Goal: Task Accomplishment & Management: Manage account settings

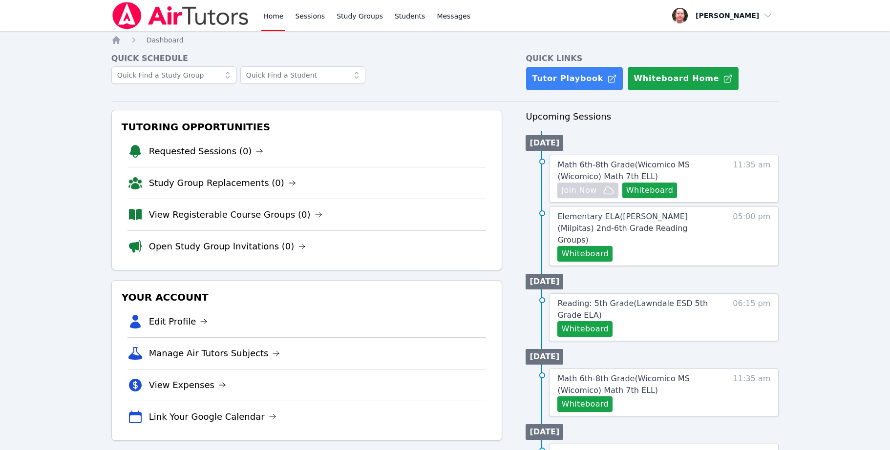
click at [814, 149] on div "Home Sessions Study Groups Students Messages Open user menu Frank Burmann Open …" at bounding box center [445, 434] width 890 height 868
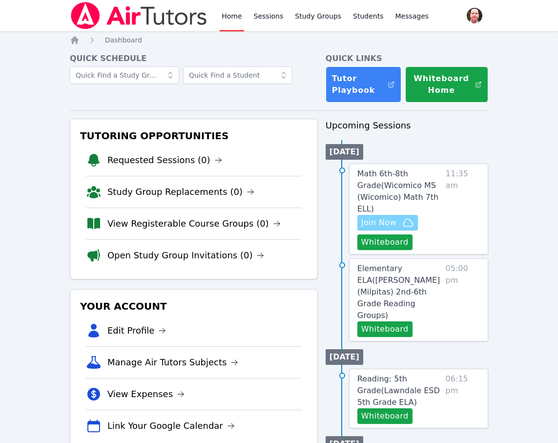
click at [381, 222] on span "Join Now" at bounding box center [378, 223] width 35 height 12
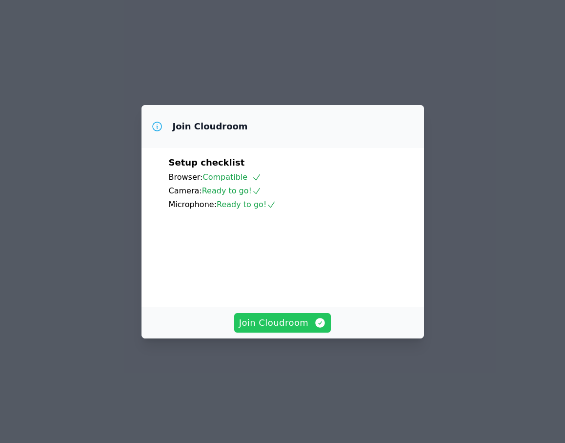
click at [292, 330] on span "Join Cloudroom" at bounding box center [282, 323] width 87 height 14
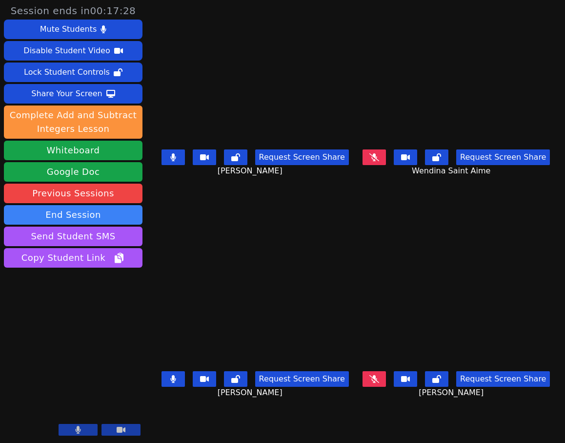
click at [379, 377] on icon at bounding box center [375, 379] width 10 height 8
click at [441, 378] on icon at bounding box center [437, 379] width 9 height 8
click at [447, 159] on button at bounding box center [436, 157] width 23 height 16
click at [231, 159] on icon at bounding box center [235, 157] width 9 height 8
click at [225, 376] on button at bounding box center [235, 379] width 23 height 16
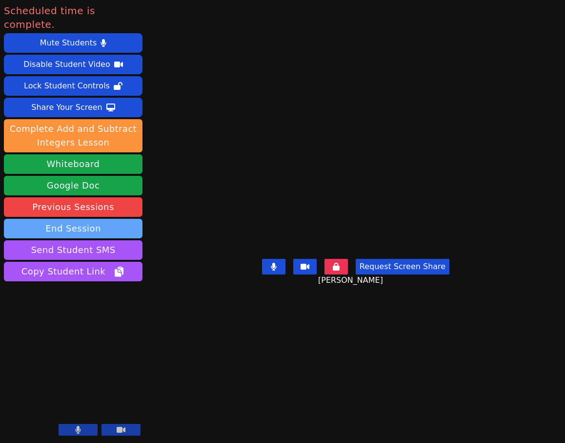
click at [57, 219] on button "End Session" at bounding box center [73, 229] width 139 height 20
click at [57, 212] on div "End Session This will send all participants to the post-session form. Worksheet…" at bounding box center [282, 221] width 565 height 443
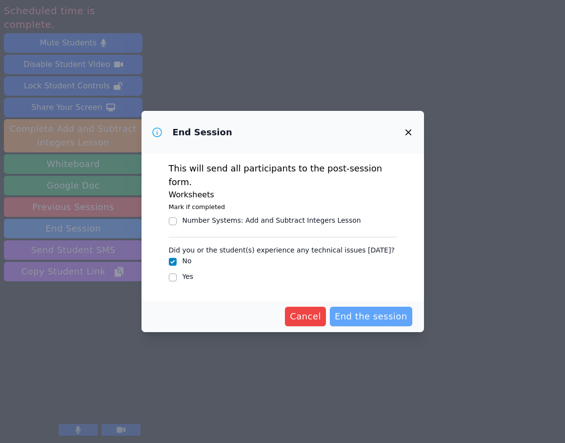
click at [388, 310] on span "End the session" at bounding box center [371, 317] width 73 height 14
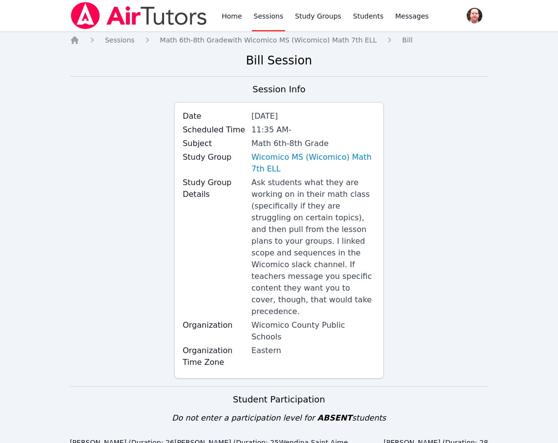
click at [73, 184] on div "Session Info Date Oct 15, 2025 Scheduled Time 11:35 AM - Subject Math 6th-8th G…" at bounding box center [279, 235] width 418 height 304
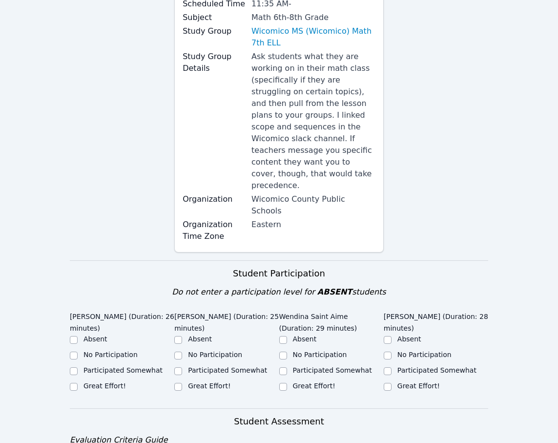
scroll to position [320, 0]
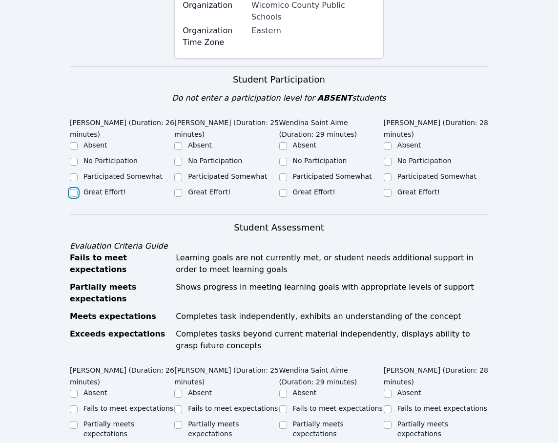
click at [75, 189] on input "Great Effort!" at bounding box center [74, 193] width 8 height 8
checkbox input "true"
click at [387, 173] on input "Participated Somewhat" at bounding box center [388, 177] width 8 height 8
checkbox input "true"
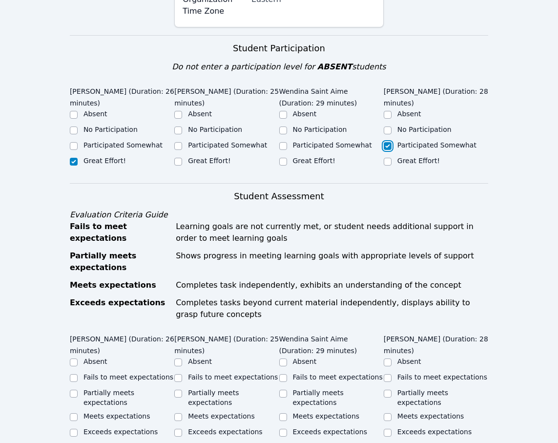
scroll to position [352, 0]
click at [283, 157] on input "Great Effort!" at bounding box center [283, 161] width 8 height 8
checkbox input "true"
click at [178, 142] on input "Participated Somewhat" at bounding box center [178, 146] width 8 height 8
checkbox input "true"
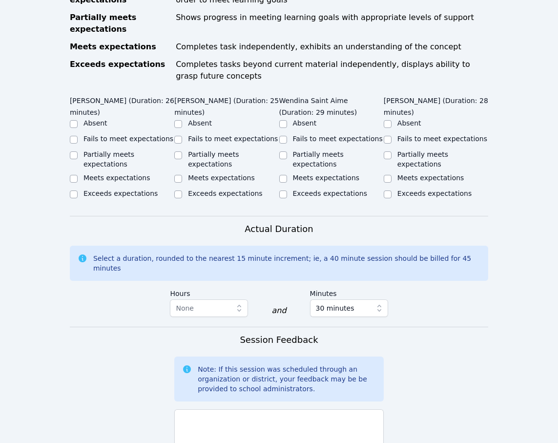
scroll to position [587, 0]
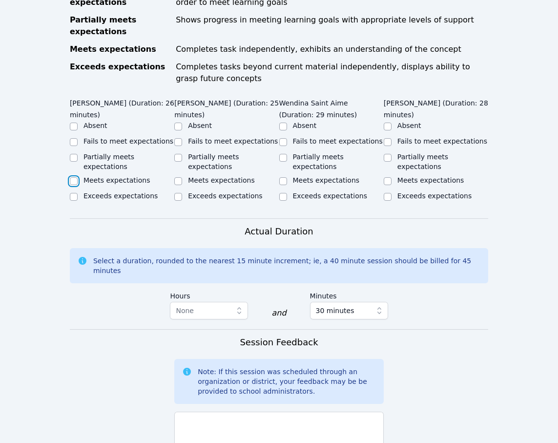
click at [76, 177] on input "Meets expectations" at bounding box center [74, 181] width 8 height 8
checkbox input "true"
click at [178, 154] on input "Partially meets expectations" at bounding box center [178, 158] width 8 height 8
checkbox input "true"
click at [283, 154] on input "Partially meets expectations" at bounding box center [283, 158] width 8 height 8
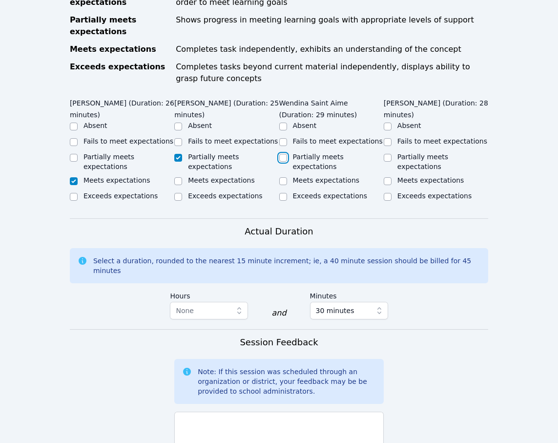
checkbox input "true"
click at [387, 154] on input "Partially meets expectations" at bounding box center [388, 158] width 8 height 8
checkbox input "true"
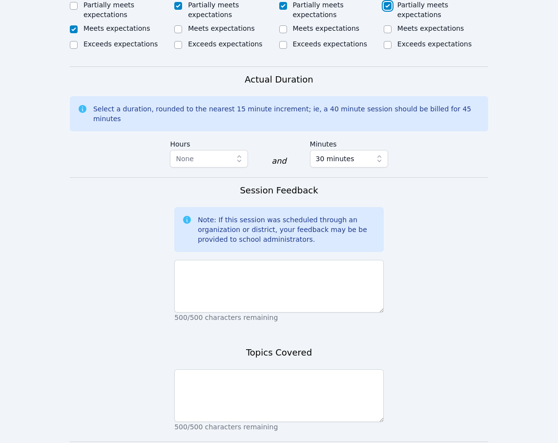
scroll to position [779, 0]
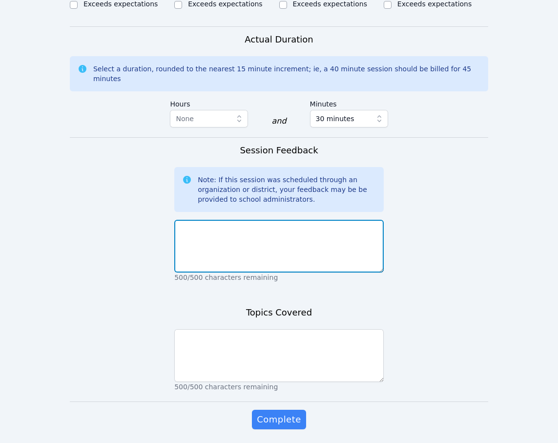
click at [261, 220] on textarea at bounding box center [278, 246] width 209 height 53
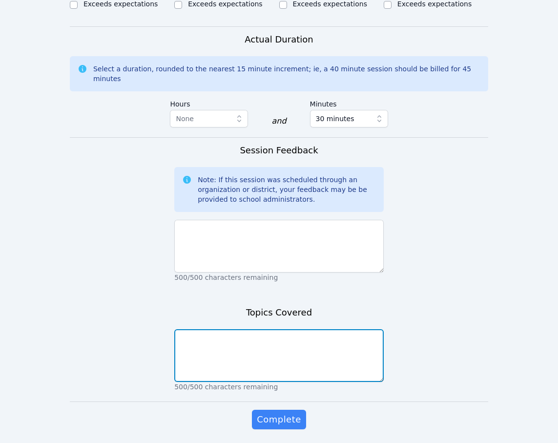
click at [235, 329] on textarea at bounding box center [278, 355] width 209 height 53
paste textarea "We continued studying rates, ratios, and proportions. We worked as a group to c…"
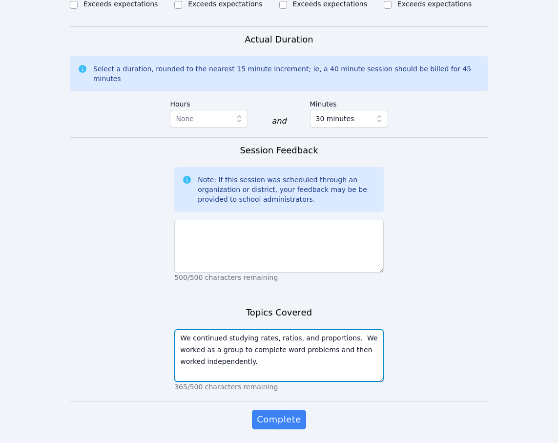
type textarea "We continued studying rates, ratios, and proportions. We worked as a group to c…"
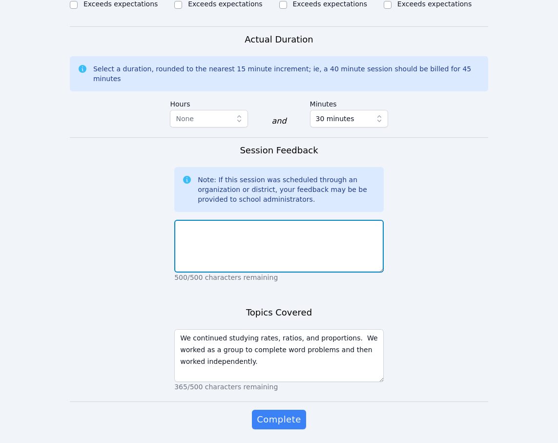
click at [293, 220] on textarea at bounding box center [278, 246] width 209 height 53
click at [253, 220] on textarea at bounding box center [278, 246] width 209 height 53
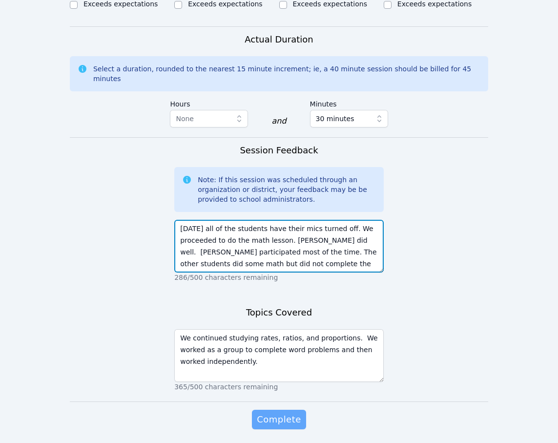
type textarea "Today all of the students have their mics turned off. We proceeded to do the ma…"
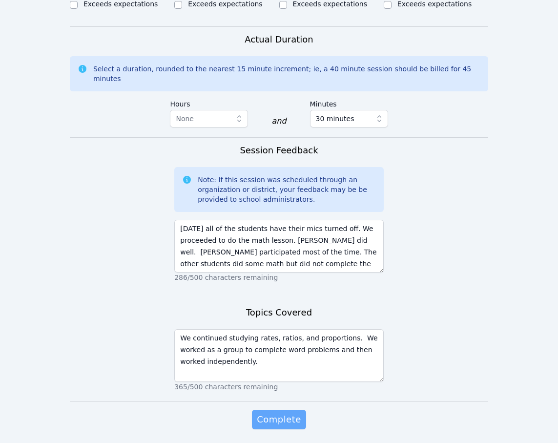
click at [287, 413] on span "Complete" at bounding box center [279, 420] width 44 height 14
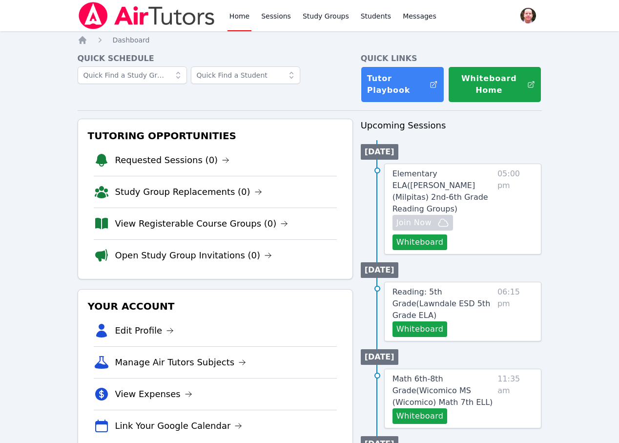
click at [243, 17] on link "Home" at bounding box center [240, 15] width 24 height 31
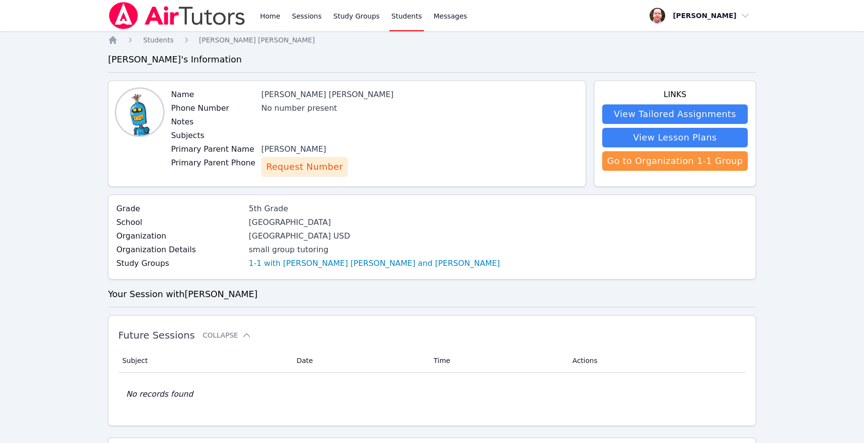
click at [318, 168] on span "Request Number" at bounding box center [304, 167] width 77 height 14
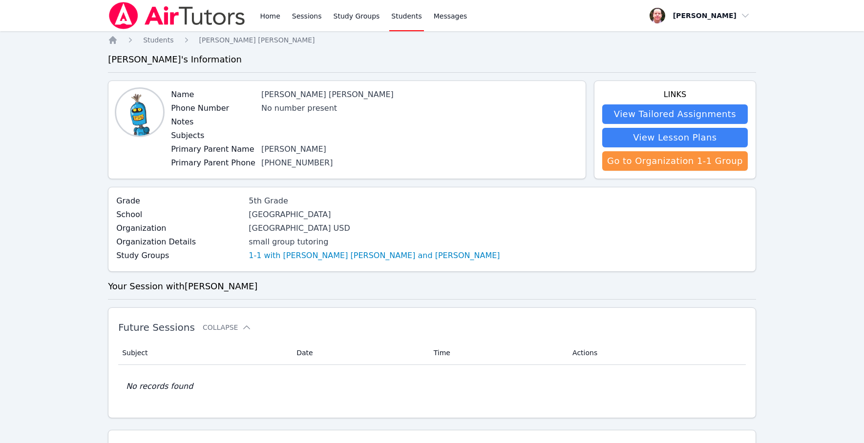
drag, startPoint x: 315, startPoint y: 211, endPoint x: 207, endPoint y: 220, distance: 108.8
click at [207, 220] on div "School Skyline Elementary School" at bounding box center [307, 216] width 383 height 14
copy div "Skyline Elementary School"
click at [334, 163] on div "(850) 909-7247" at bounding box center [344, 163] width 167 height 12
click at [326, 163] on div "(850) 909-7247" at bounding box center [344, 163] width 167 height 12
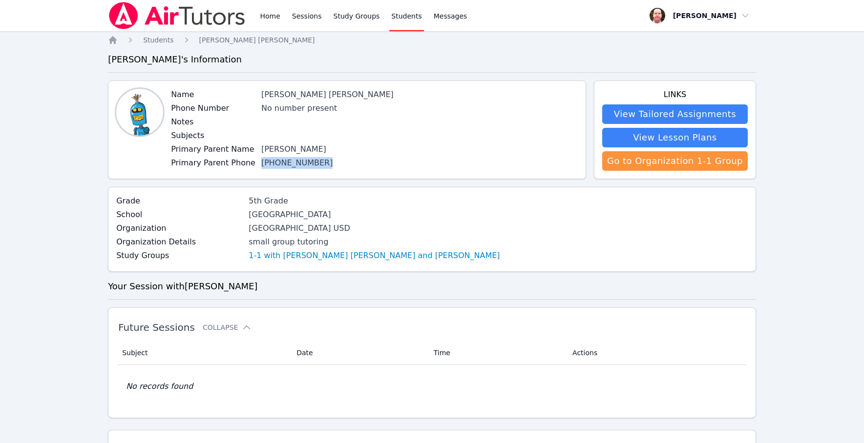
drag, startPoint x: 324, startPoint y: 163, endPoint x: 256, endPoint y: 164, distance: 67.9
click at [261, 164] on div "(850) 909-7247" at bounding box center [344, 163] width 167 height 12
copy link "(850) 909-7247"
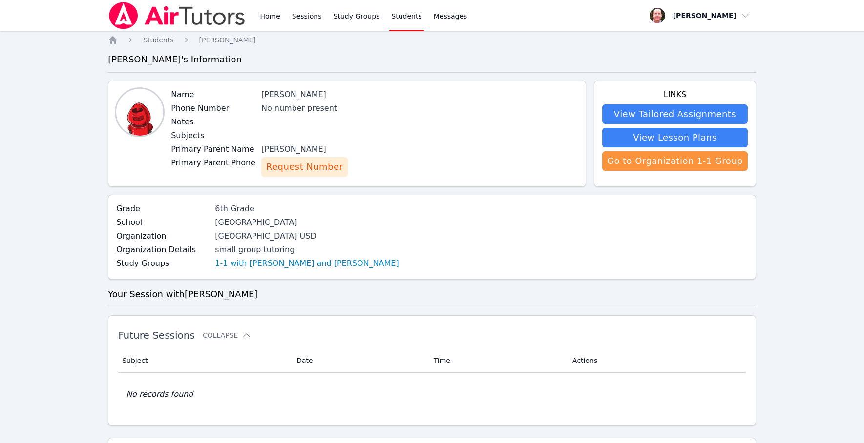
click at [310, 167] on span "Request Number" at bounding box center [304, 167] width 77 height 14
